Goal: Information Seeking & Learning: Check status

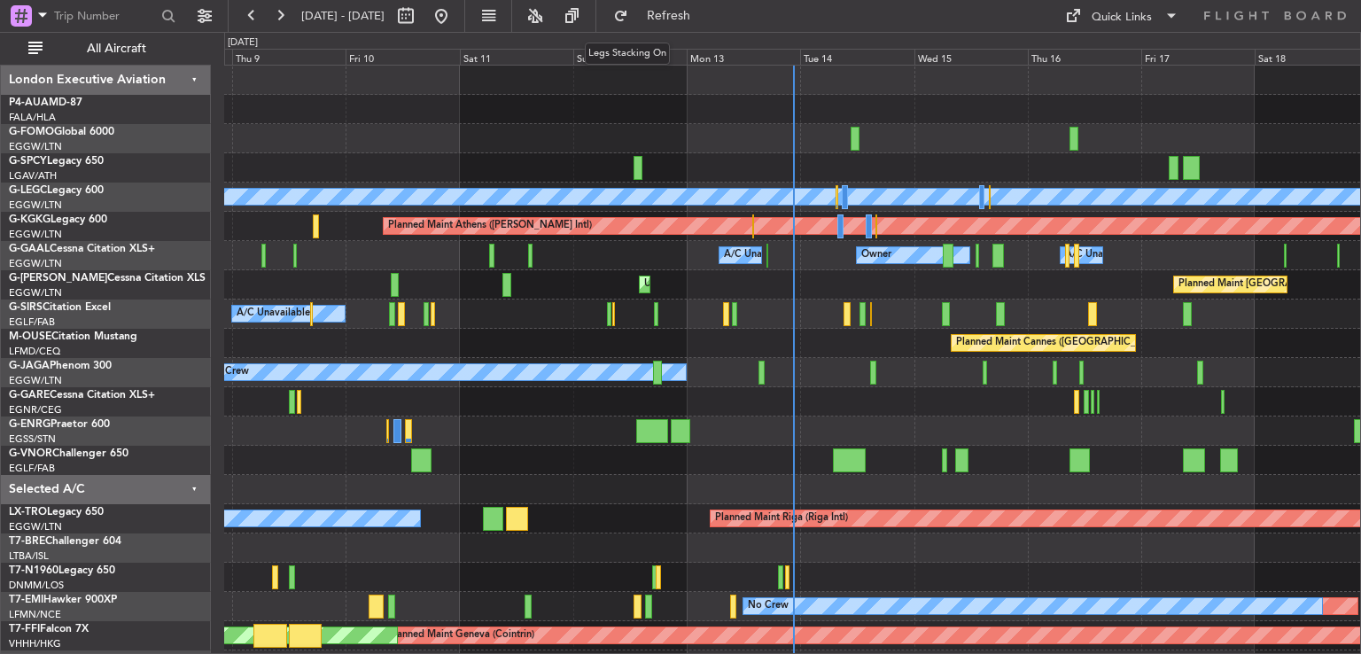
click at [930, 84] on div at bounding box center [792, 80] width 1136 height 29
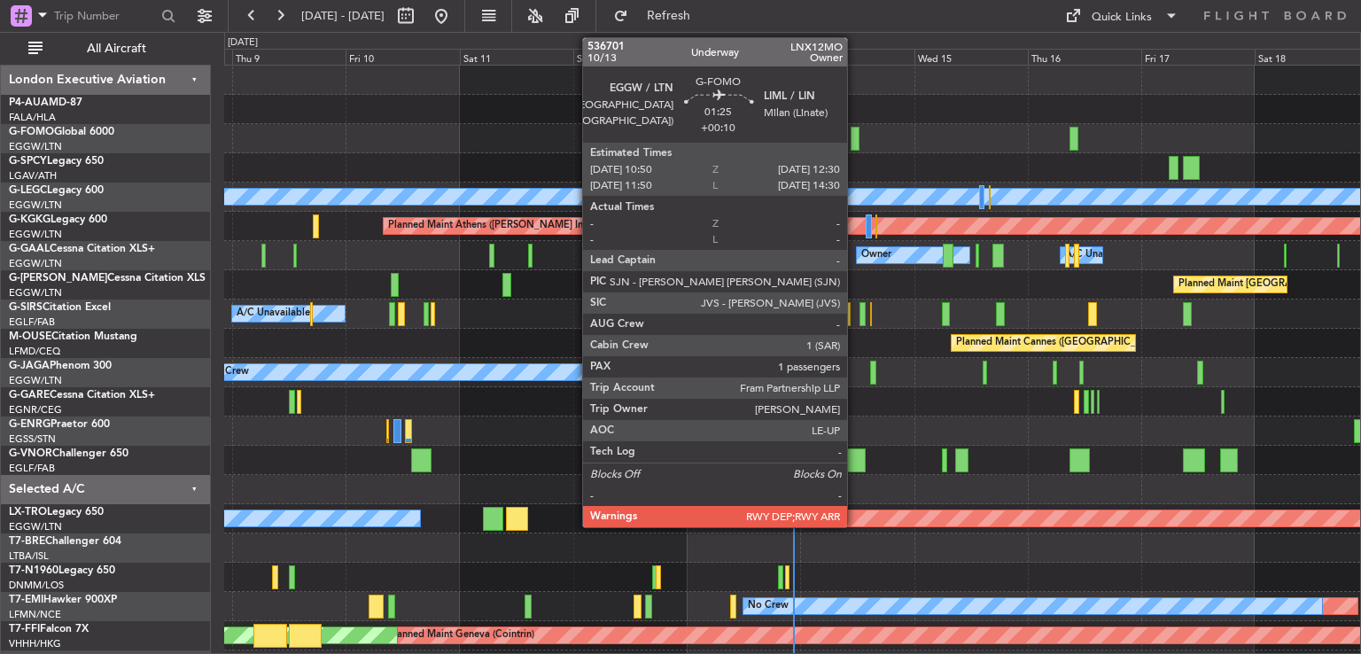
click at [855, 137] on div at bounding box center [855, 139] width 8 height 24
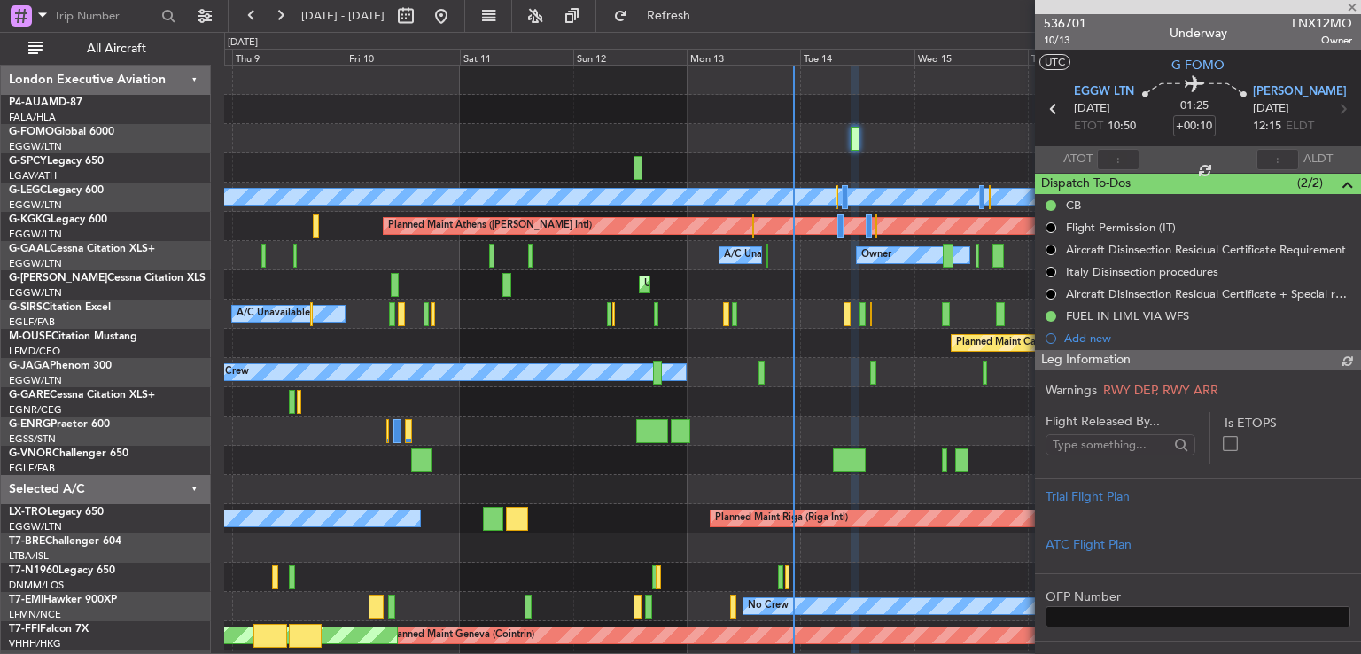
click at [1068, 29] on span "536701" at bounding box center [1065, 23] width 43 height 19
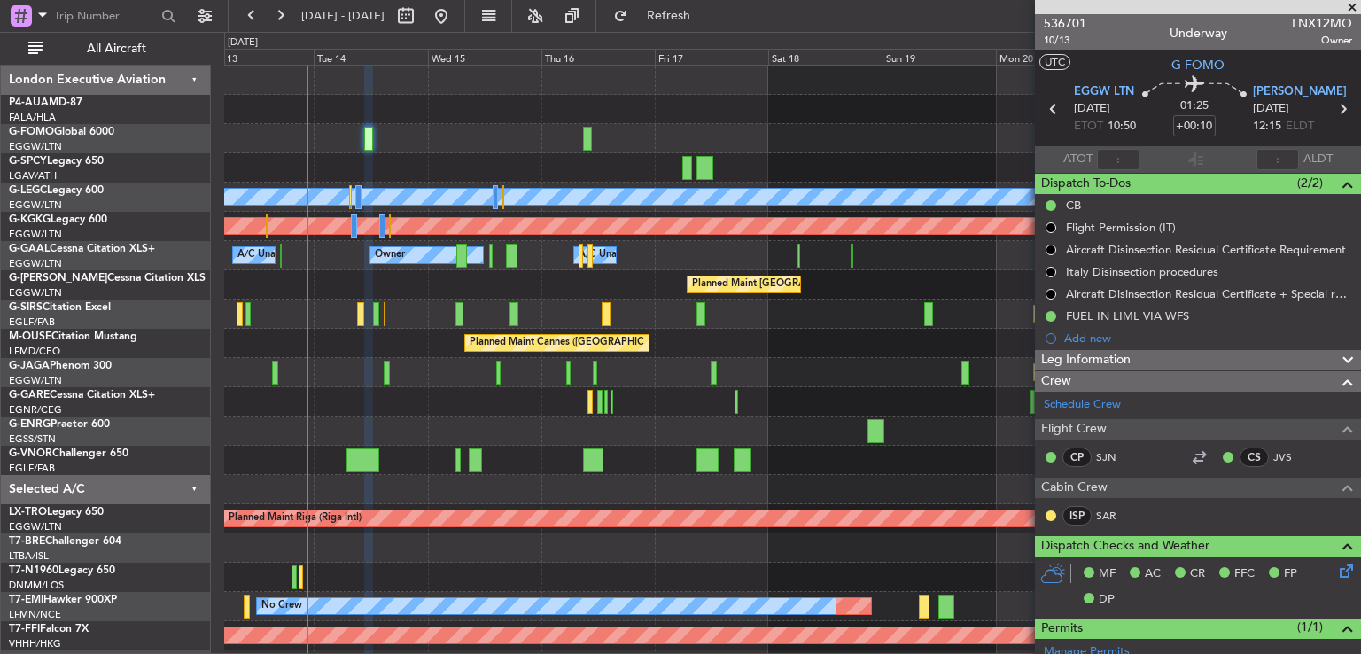
click at [374, 172] on div at bounding box center [792, 167] width 1136 height 29
click at [280, 9] on button at bounding box center [280, 16] width 28 height 28
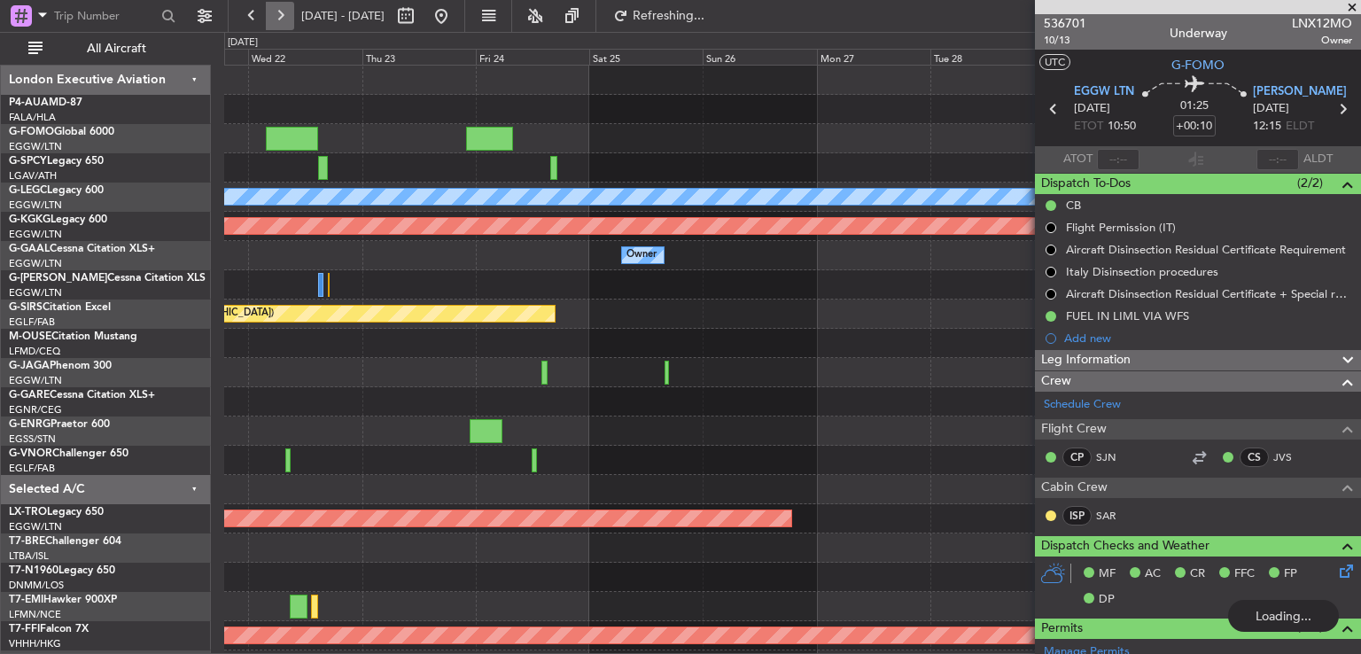
click at [280, 9] on button at bounding box center [280, 16] width 28 height 28
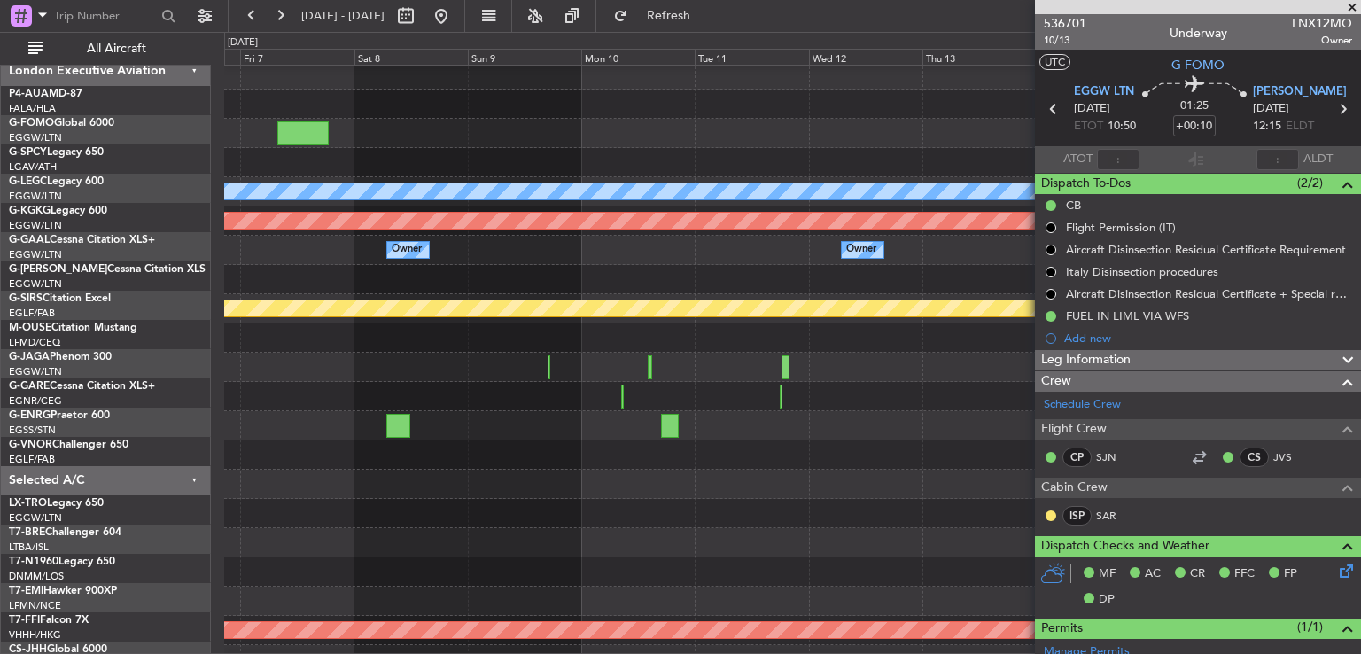
click at [306, 260] on div "A/C Unavailable [GEOGRAPHIC_DATA] ([GEOGRAPHIC_DATA]) Planned Maint [GEOGRAPHIC…" at bounding box center [792, 381] width 1136 height 643
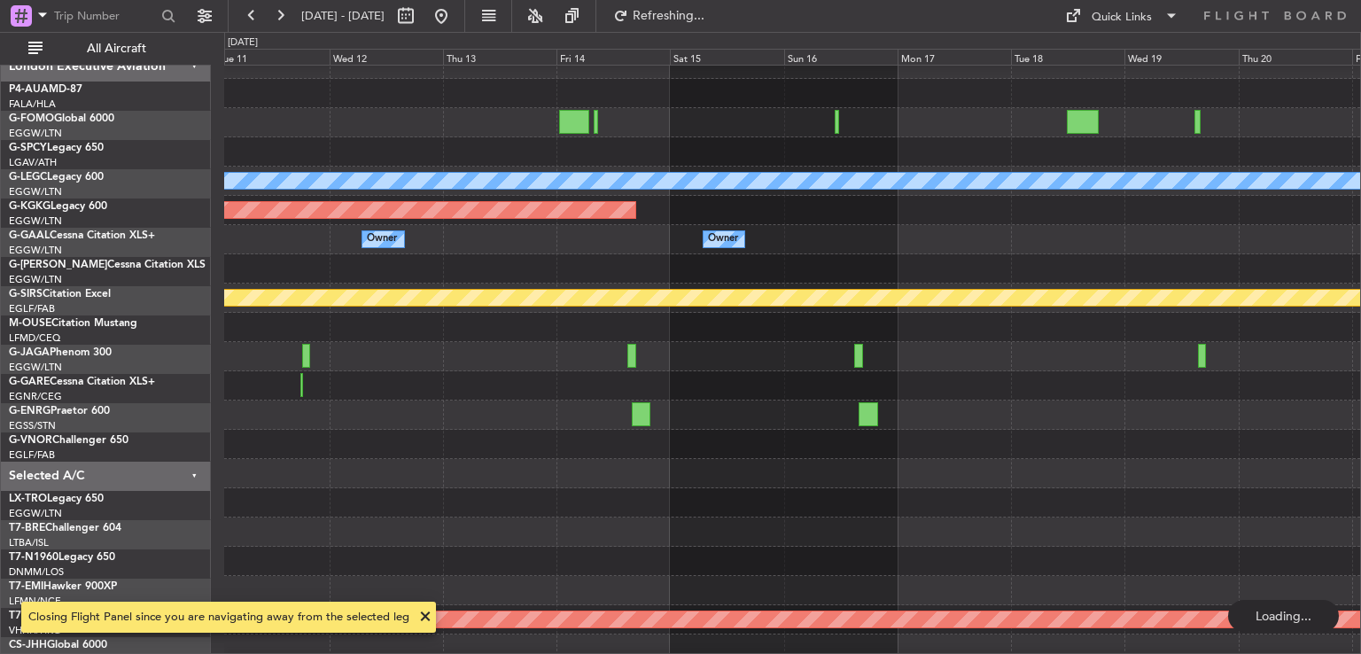
click at [163, 258] on div "A/C Unavailable [GEOGRAPHIC_DATA] ([GEOGRAPHIC_DATA]) Planned Maint [GEOGRAPHIC…" at bounding box center [680, 343] width 1361 height 622
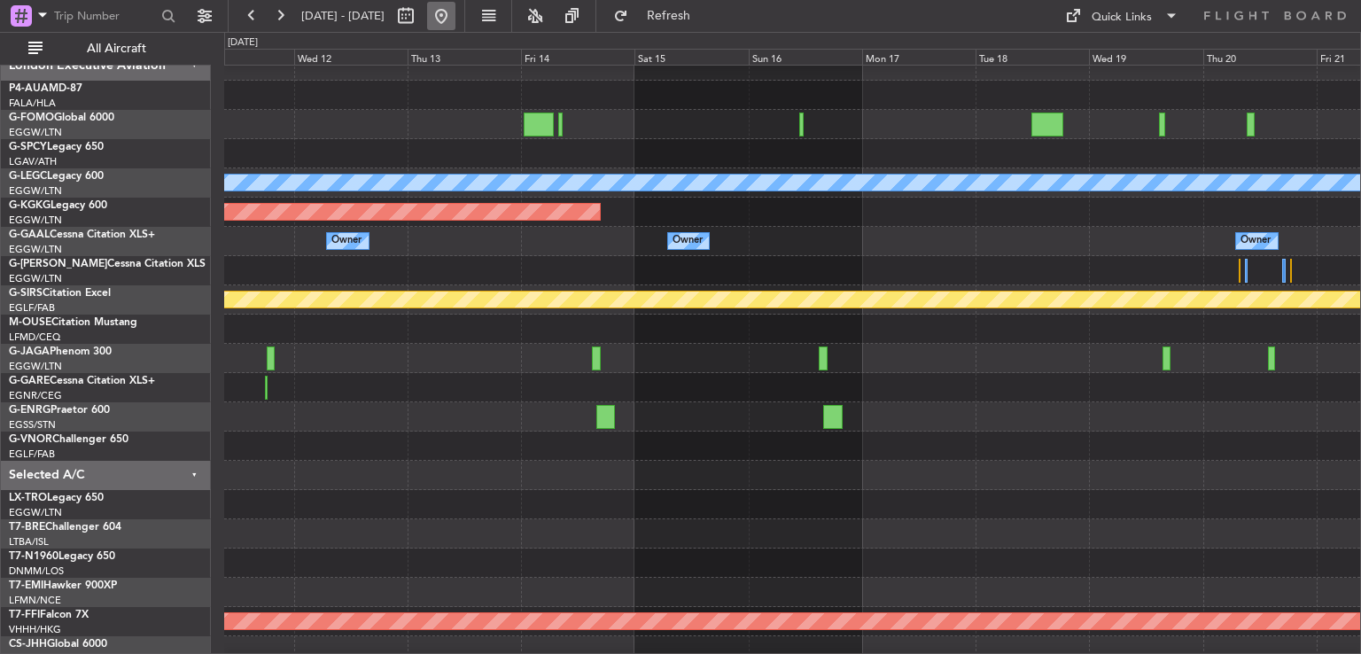
click at [455, 26] on button at bounding box center [441, 16] width 28 height 28
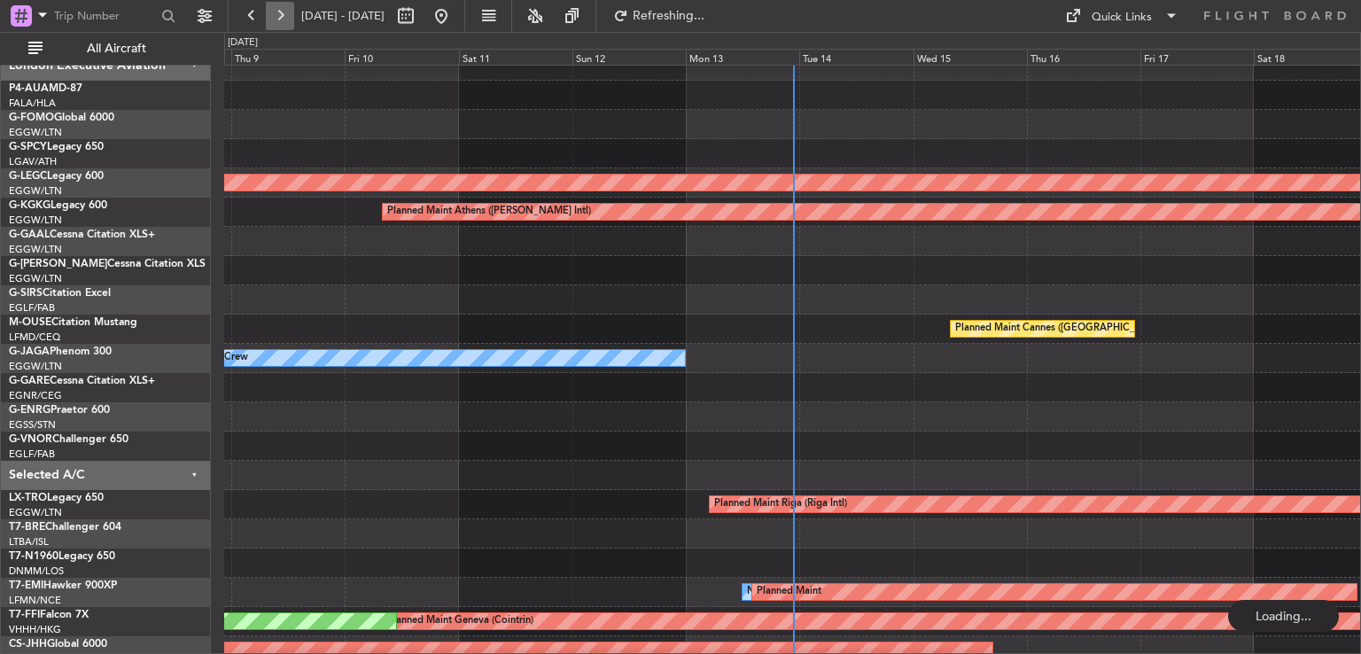
click at [285, 20] on button at bounding box center [280, 16] width 28 height 28
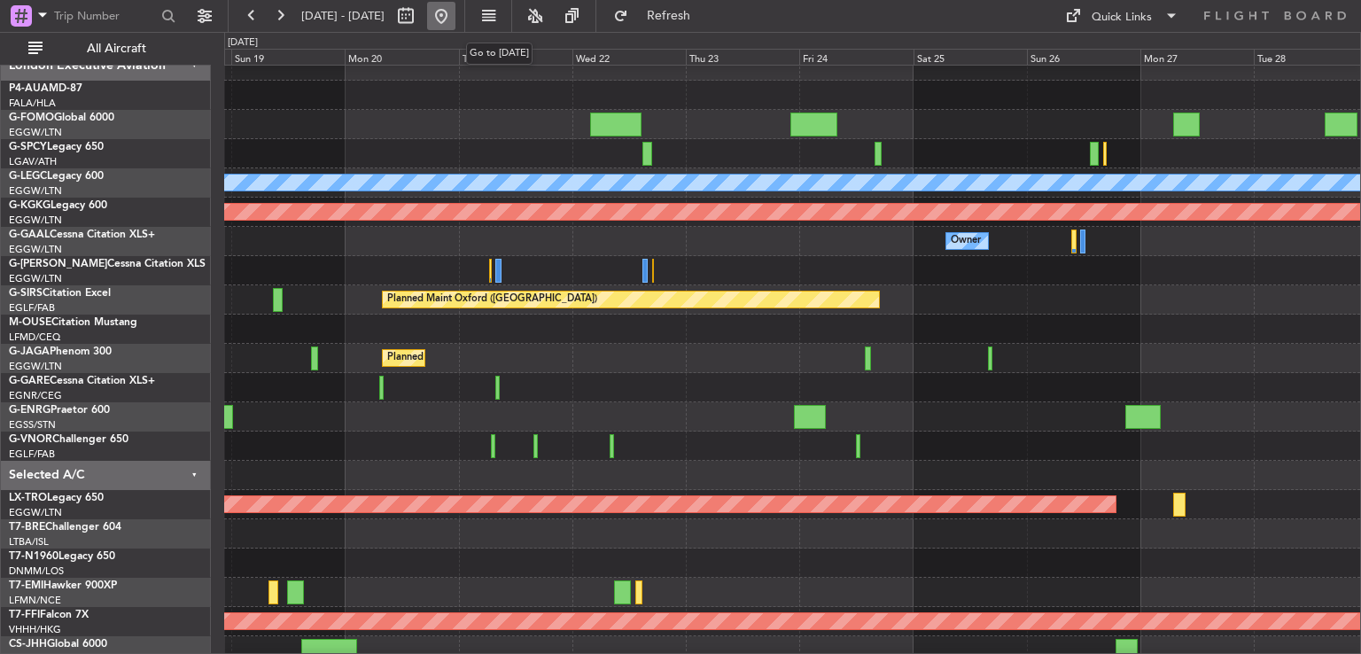
click at [455, 15] on button at bounding box center [441, 16] width 28 height 28
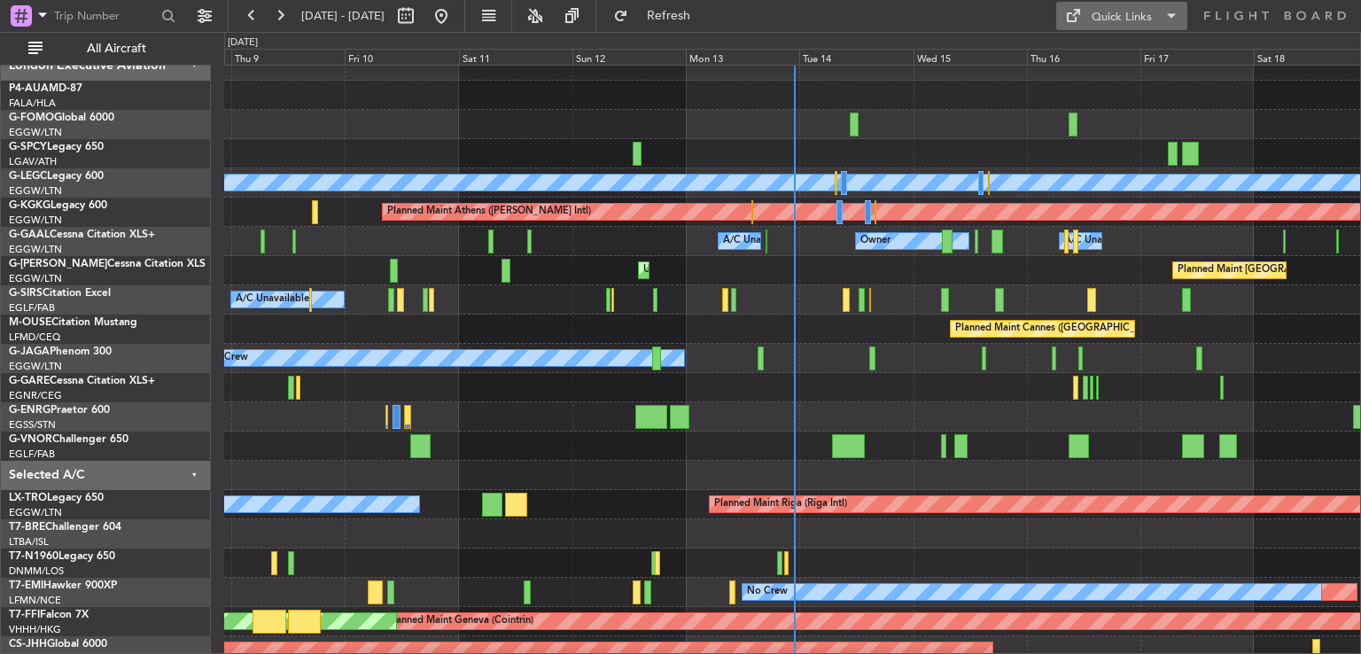
click at [1136, 4] on button "Quick Links" at bounding box center [1121, 16] width 131 height 28
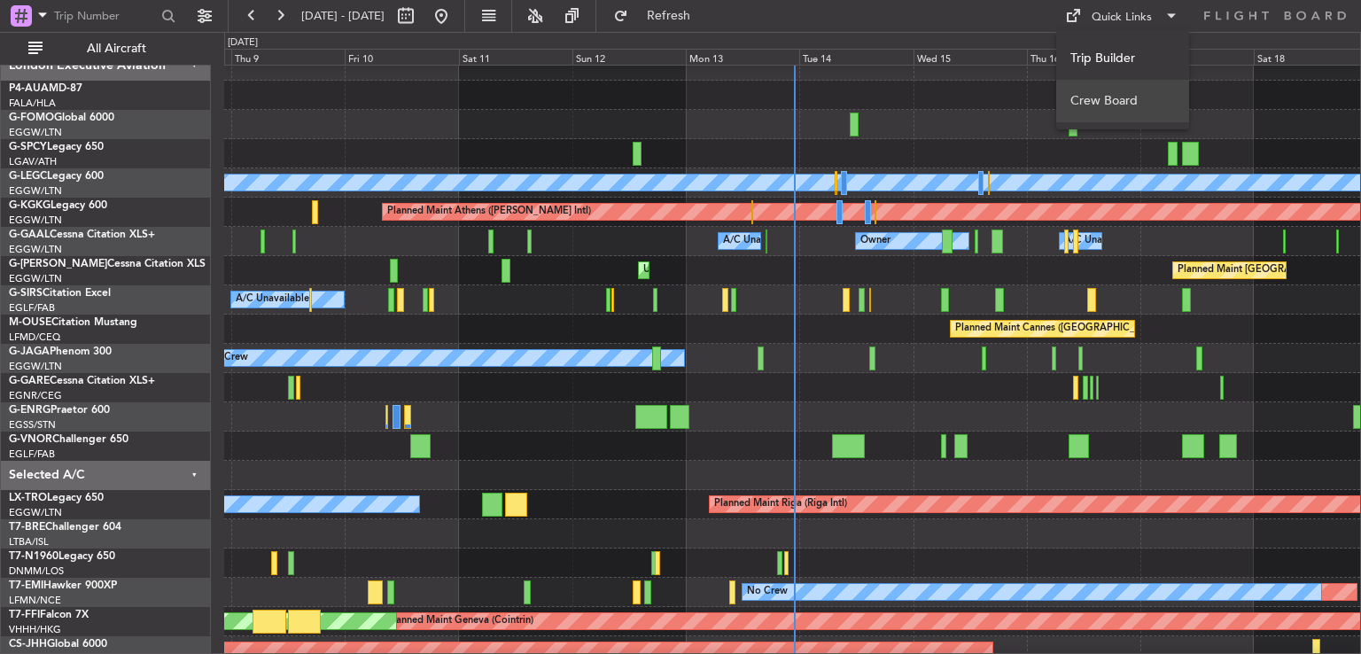
click at [1102, 101] on button "Crew Board" at bounding box center [1122, 101] width 133 height 43
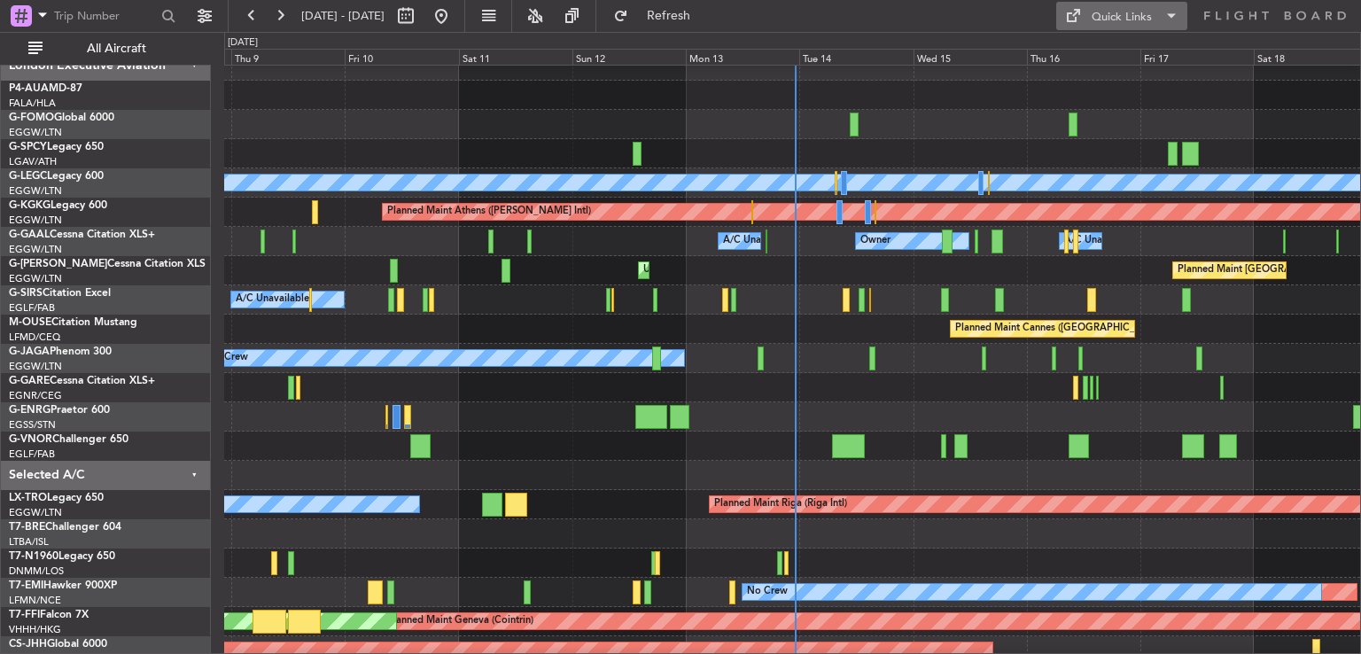
click at [1126, 26] on div "Quick Links" at bounding box center [1122, 18] width 60 height 18
click at [1100, 53] on button "Trip Builder" at bounding box center [1122, 58] width 133 height 43
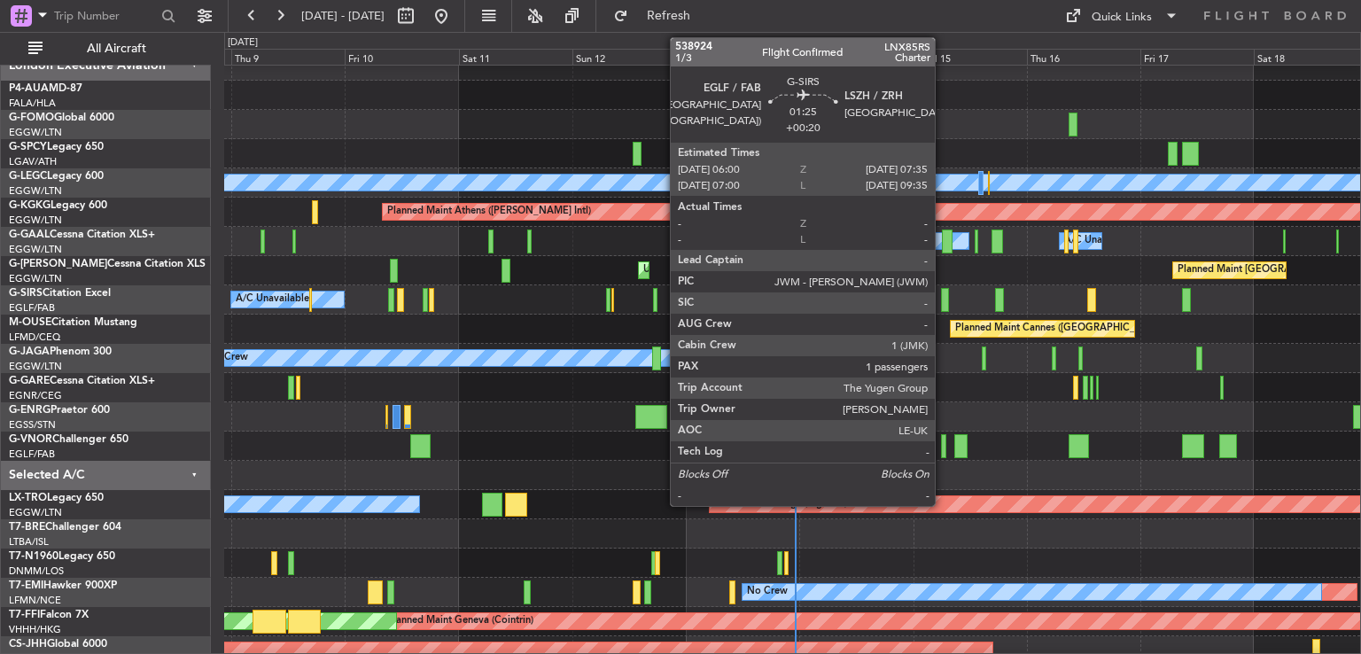
click at [943, 301] on div at bounding box center [945, 300] width 8 height 24
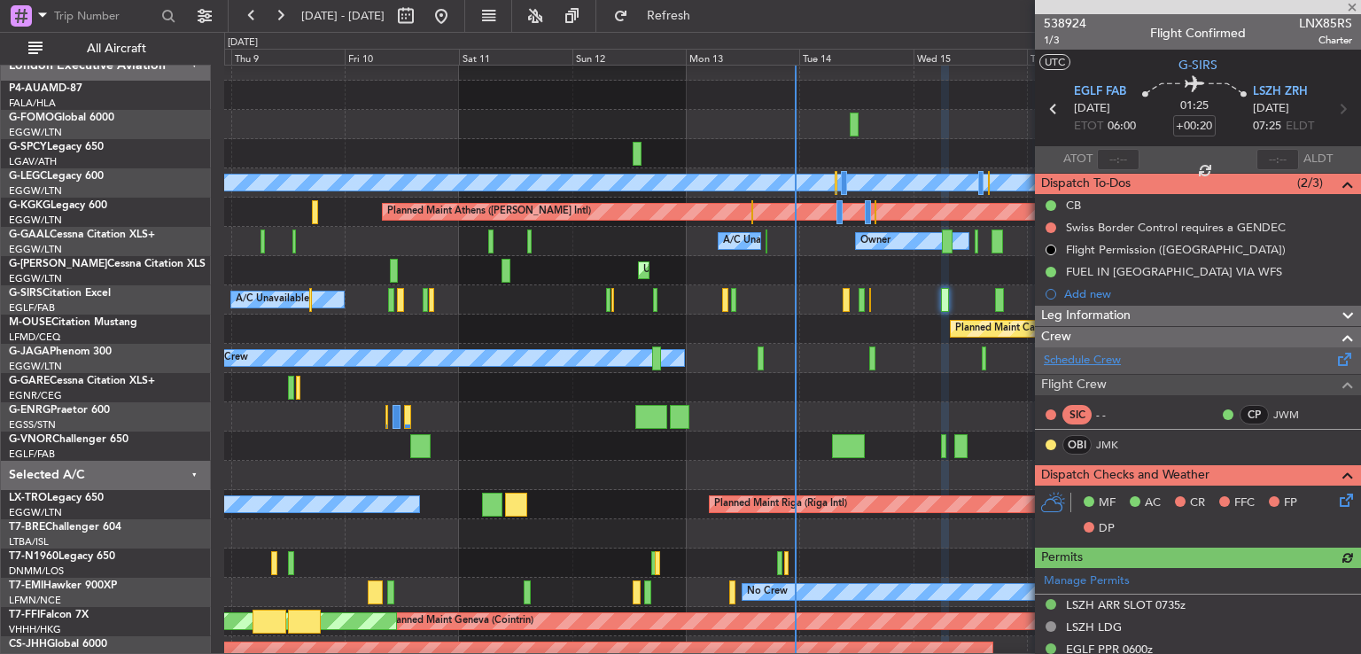
click at [1084, 352] on link "Schedule Crew" at bounding box center [1082, 361] width 77 height 18
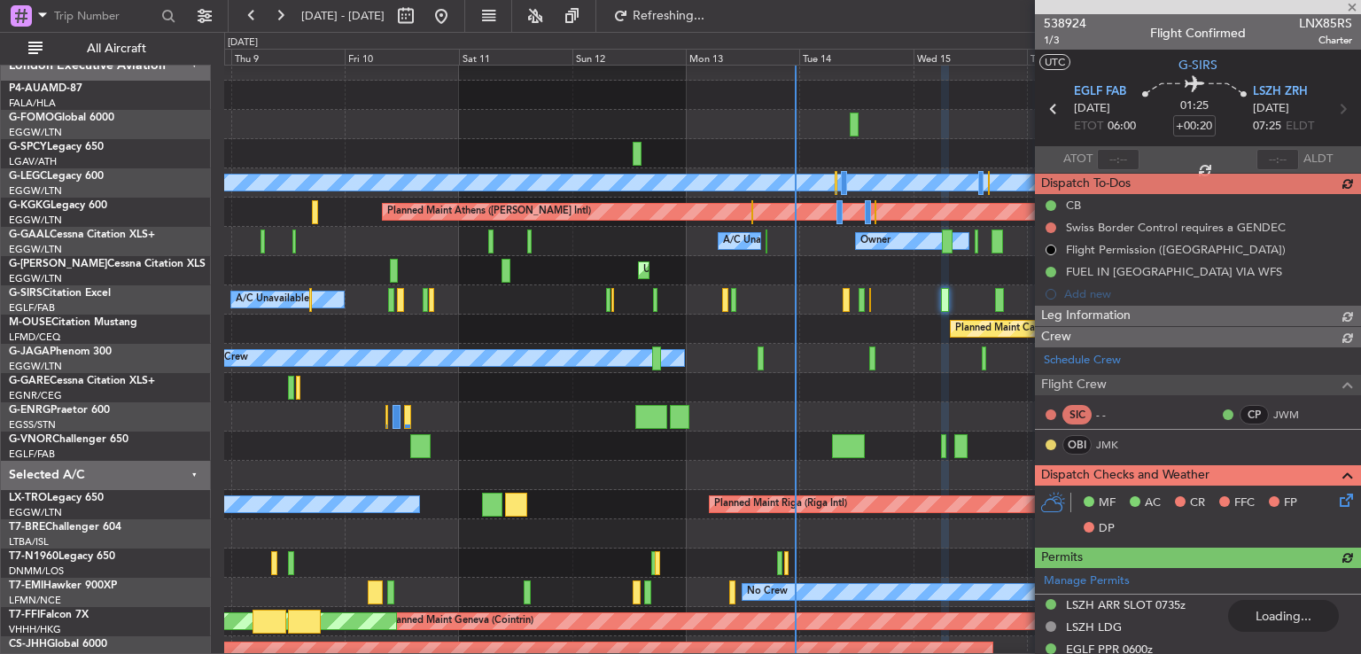
click at [1351, 2] on div at bounding box center [1198, 7] width 326 height 14
click at [1351, 4] on div at bounding box center [1198, 7] width 326 height 14
click at [1351, 8] on div at bounding box center [1198, 7] width 326 height 14
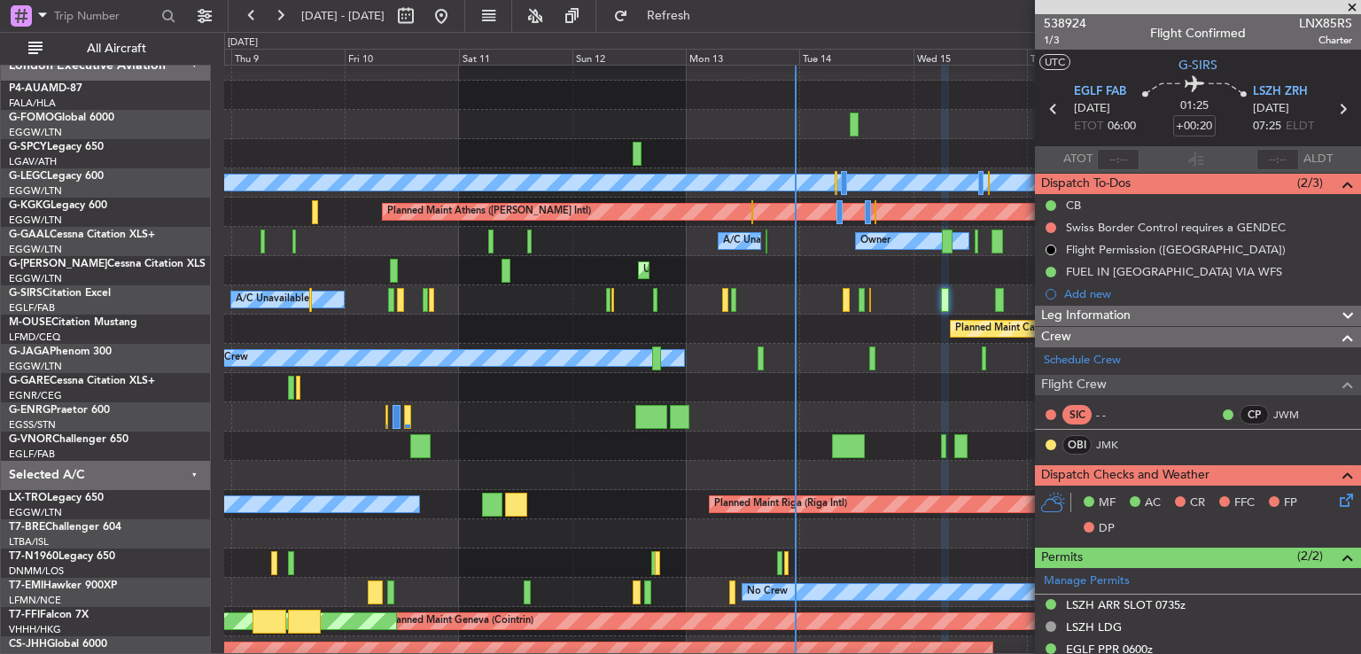
click at [1351, 8] on span at bounding box center [1352, 8] width 18 height 16
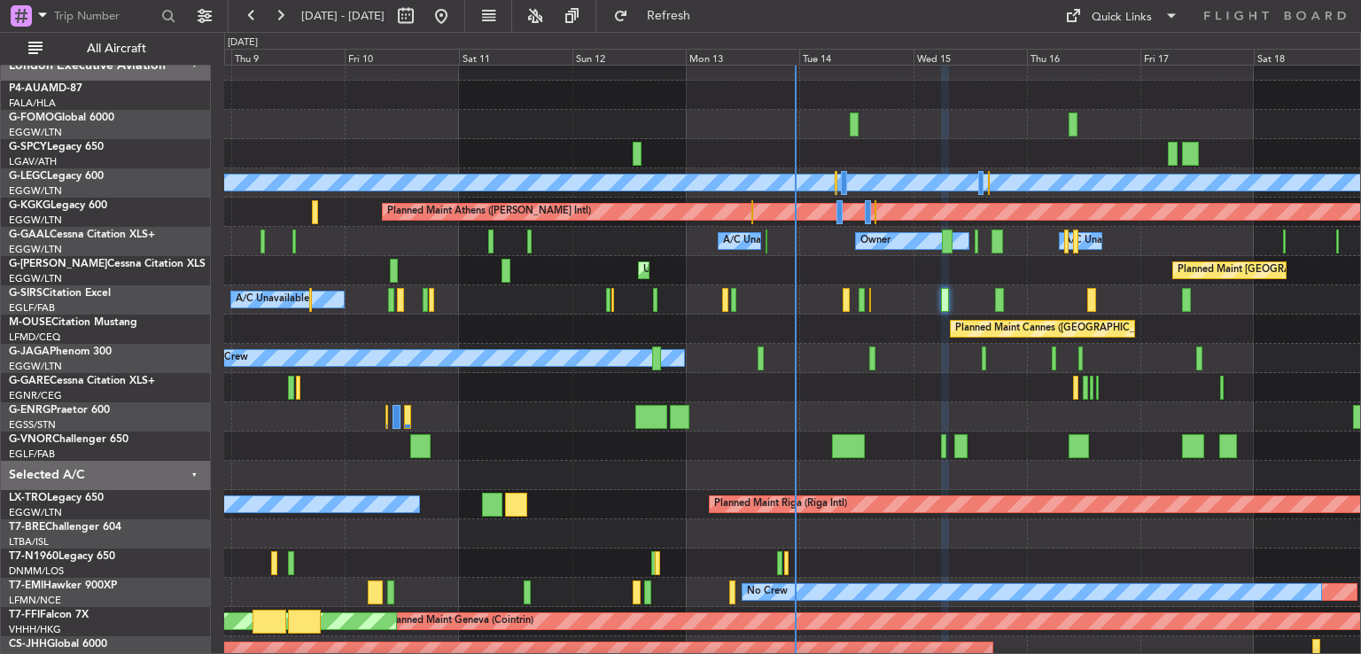
type input "0"
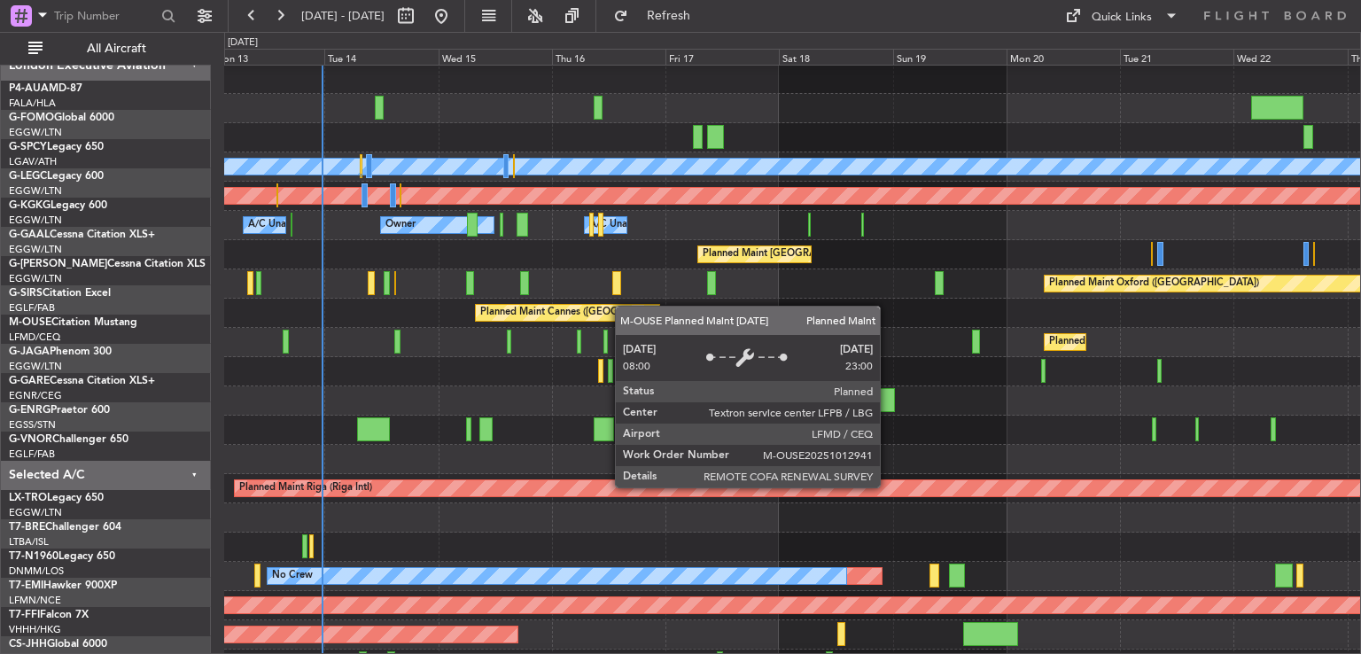
scroll to position [30, 0]
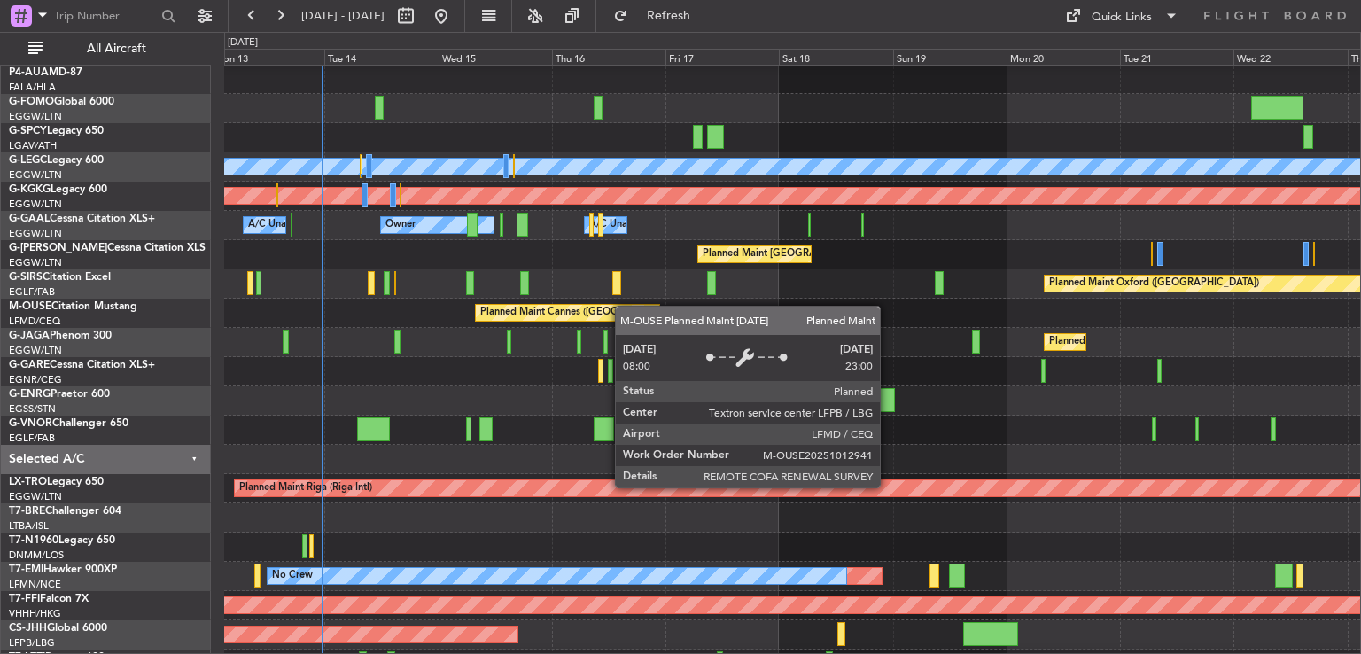
click at [624, 306] on div "Planned Maint Cannes ([GEOGRAPHIC_DATA])" at bounding box center [585, 312] width 210 height 27
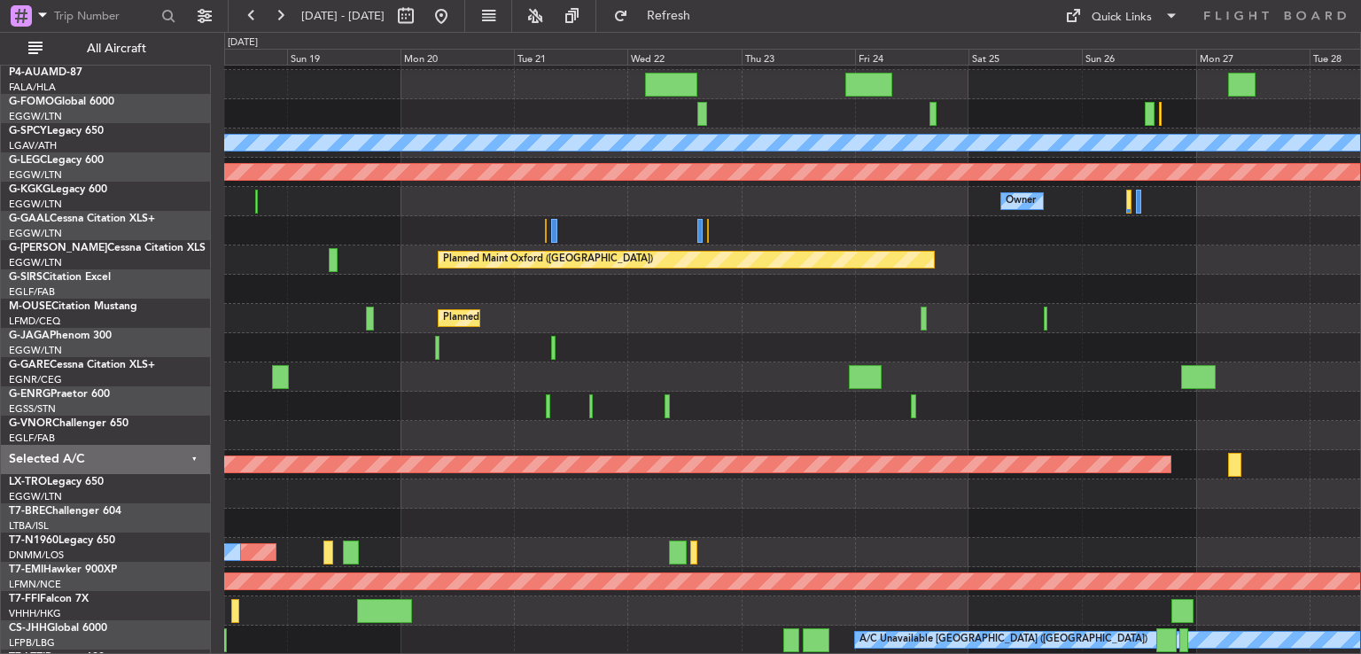
scroll to position [53, 0]
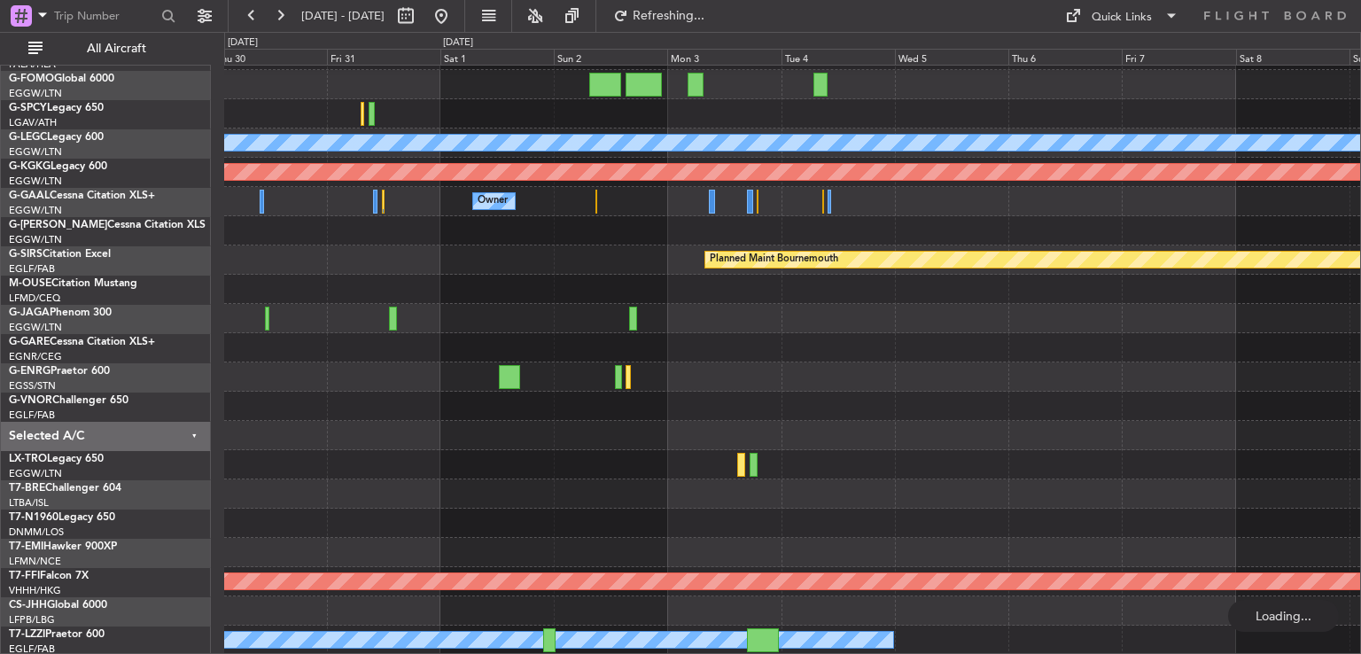
click at [390, 231] on div "Planned Maint [GEOGRAPHIC_DATA] ([GEOGRAPHIC_DATA]) A/C Unavailable [GEOGRAPHIC…" at bounding box center [792, 333] width 1136 height 643
